Goal: Task Accomplishment & Management: Use online tool/utility

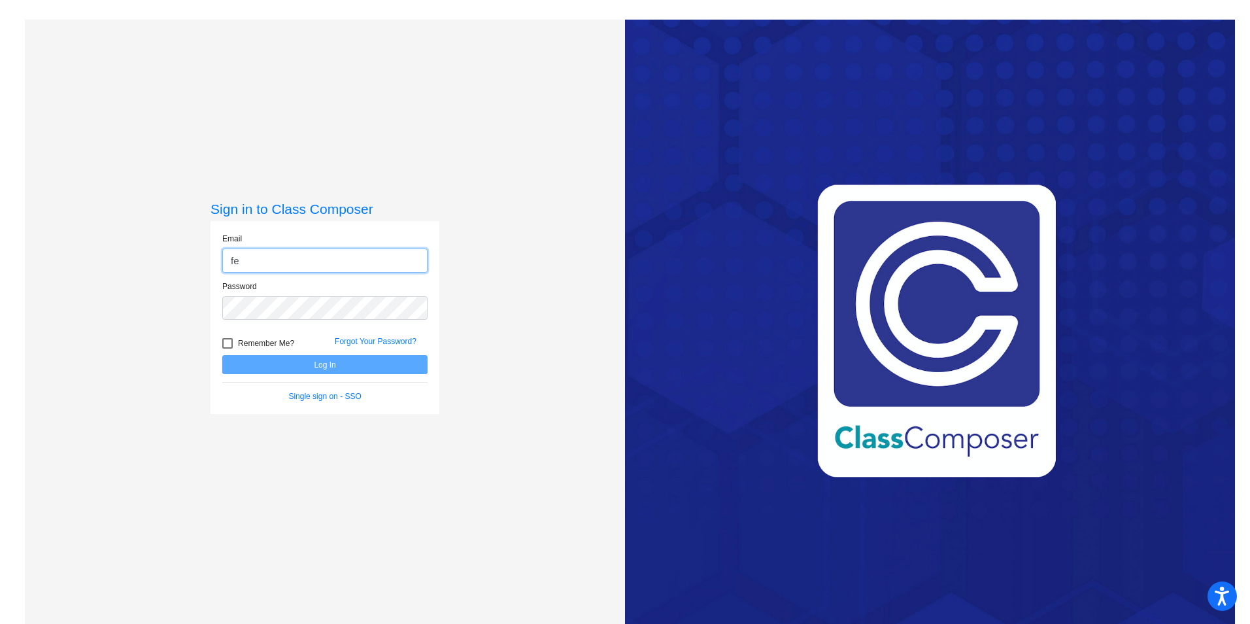
type input "[EMAIL_ADDRESS][DOMAIN_NAME]"
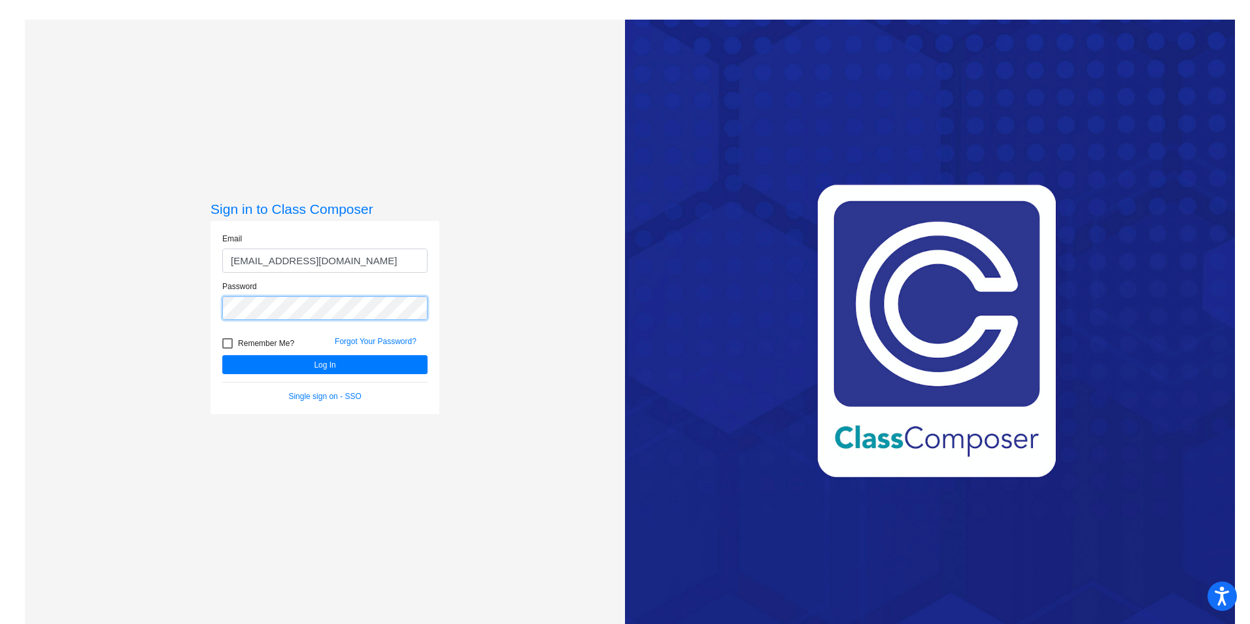
click at [222, 355] on button "Log In" at bounding box center [324, 364] width 205 height 19
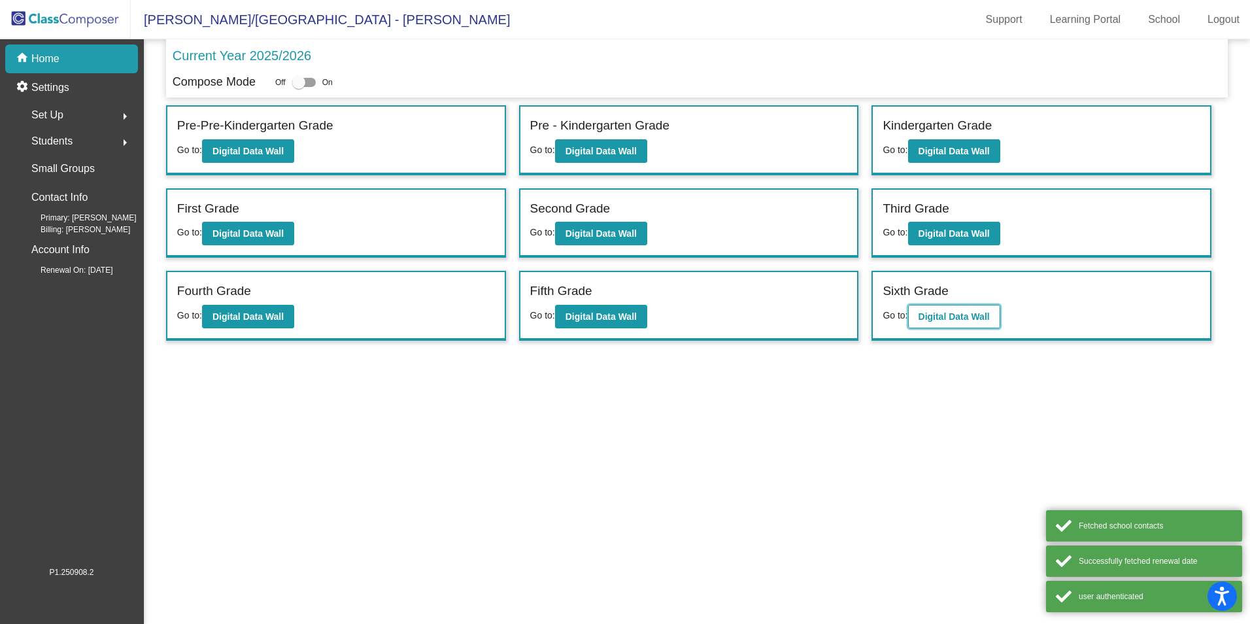
click at [933, 313] on b "Digital Data Wall" at bounding box center [954, 316] width 71 height 10
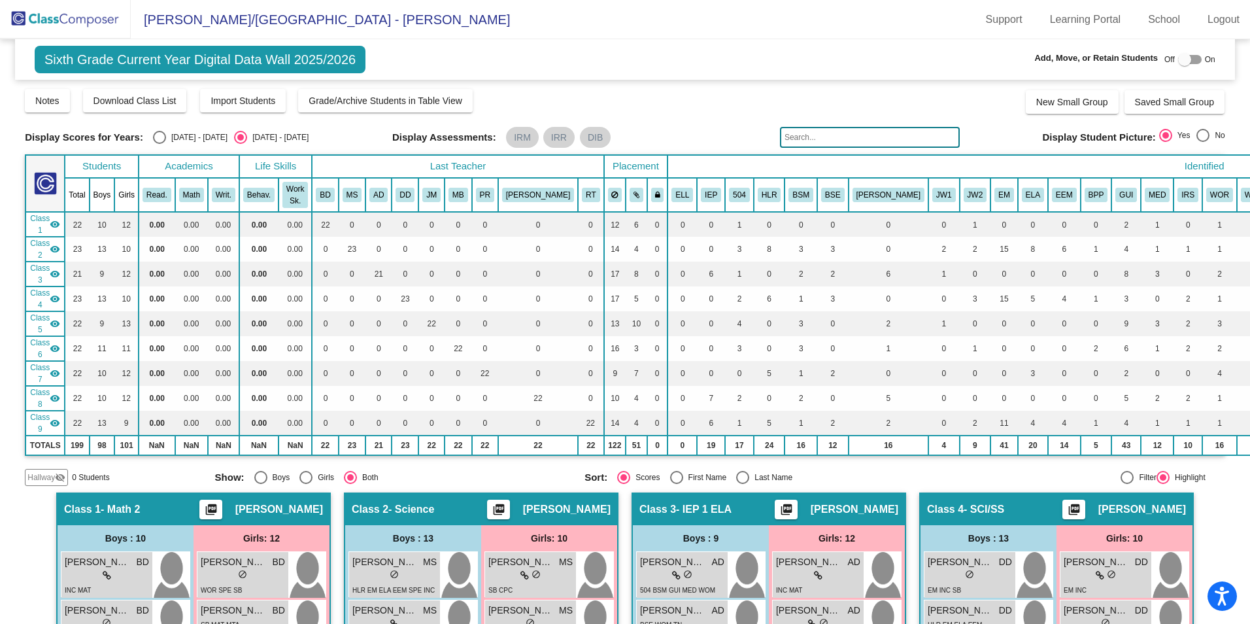
click at [806, 137] on input "text" at bounding box center [870, 137] width 180 height 21
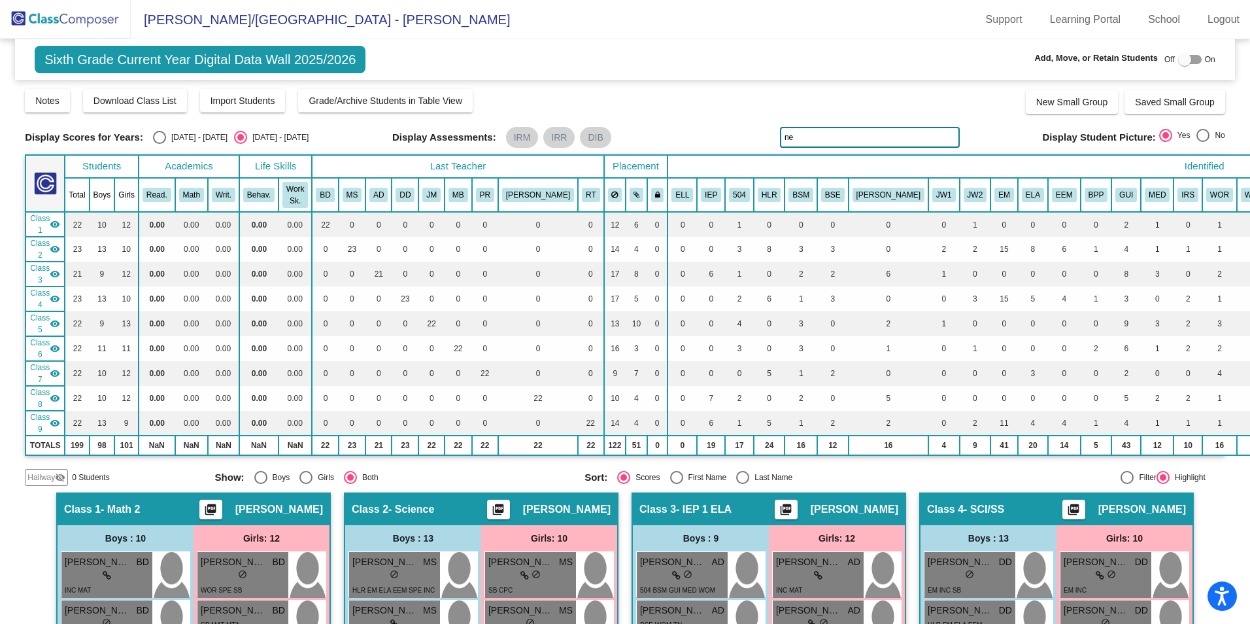
type input "n"
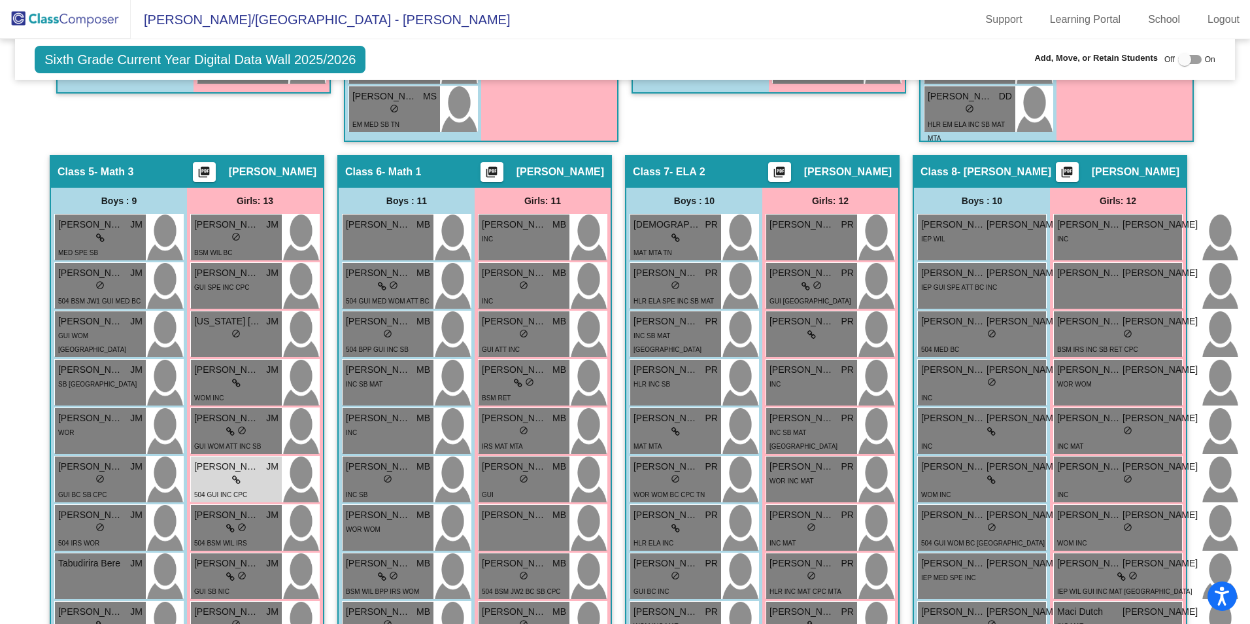
scroll to position [1112, 0]
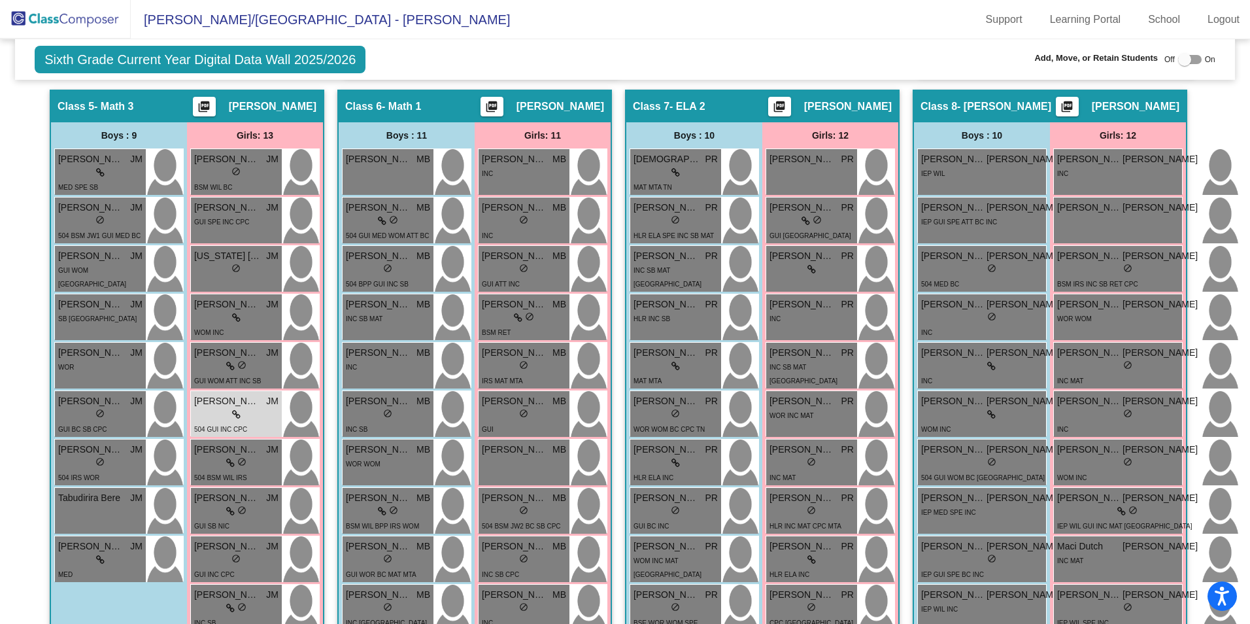
type input "grace"
